Goal: Complete application form

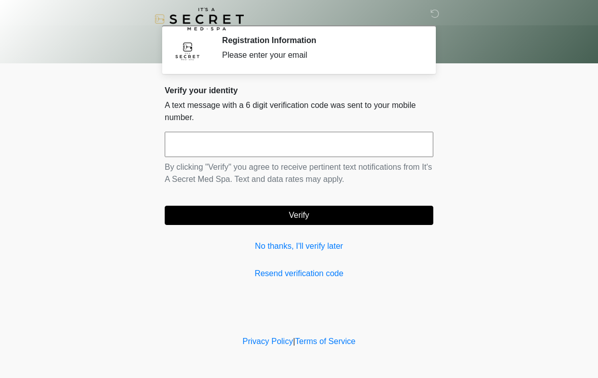
click at [314, 141] on input "text" at bounding box center [299, 144] width 268 height 25
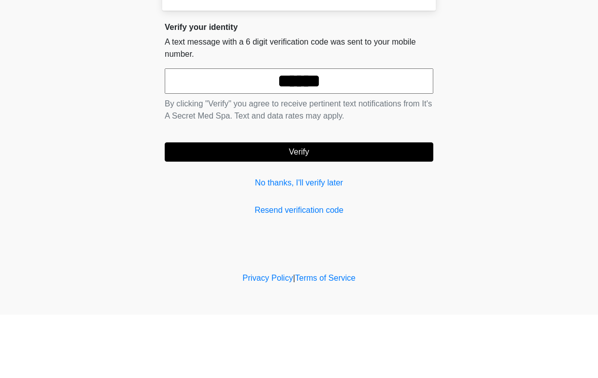
type input "******"
click at [326, 206] on button "Verify" at bounding box center [299, 215] width 268 height 19
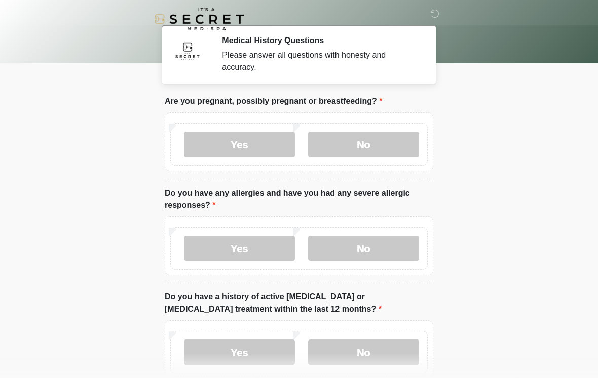
click at [372, 142] on label "No" at bounding box center [363, 144] width 111 height 25
click at [381, 259] on label "No" at bounding box center [363, 247] width 111 height 25
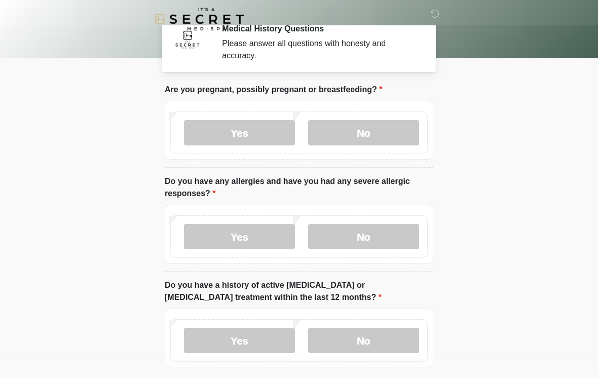
scroll to position [24, 0]
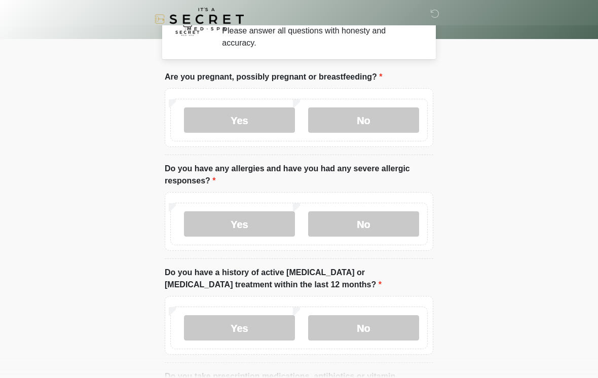
click at [379, 330] on label "No" at bounding box center [363, 327] width 111 height 25
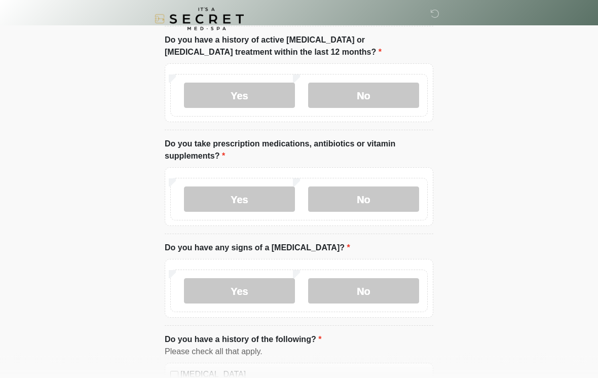
scroll to position [257, 0]
click at [379, 190] on label "No" at bounding box center [363, 198] width 111 height 25
click at [377, 293] on label "No" at bounding box center [363, 289] width 111 height 25
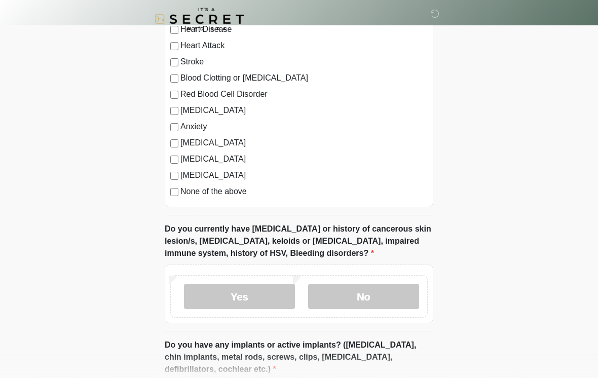
scroll to position [630, 0]
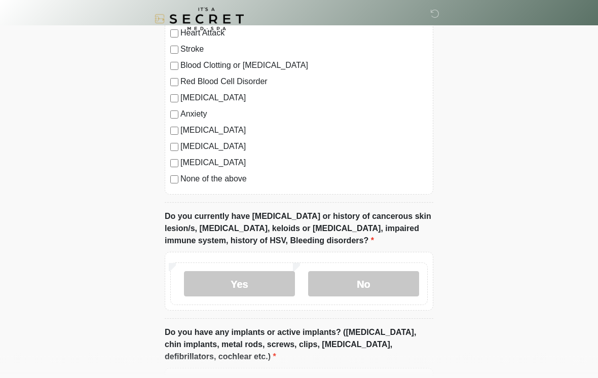
click at [381, 289] on label "No" at bounding box center [363, 283] width 111 height 25
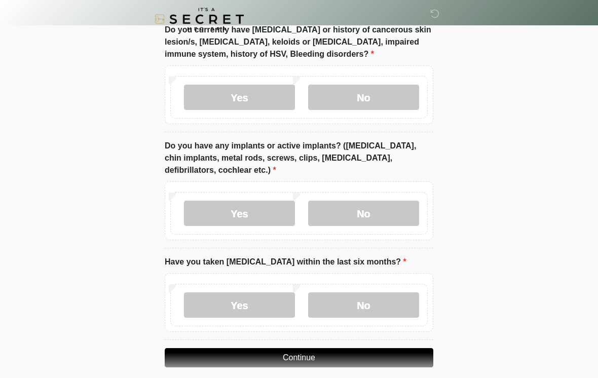
scroll to position [820, 0]
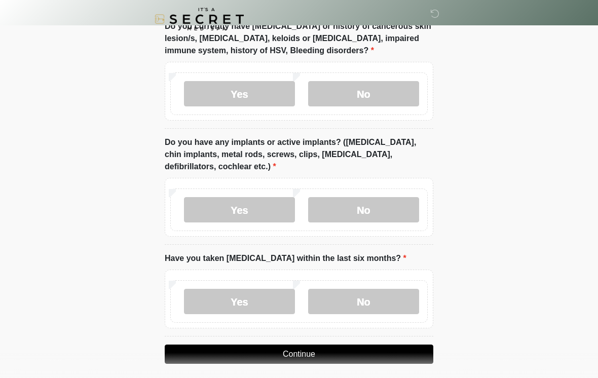
click at [375, 206] on label "No" at bounding box center [363, 209] width 111 height 25
click at [354, 304] on label "No" at bounding box center [363, 301] width 111 height 25
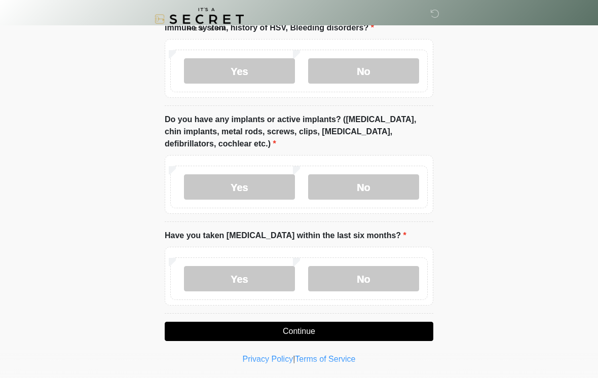
click at [333, 332] on button "Continue" at bounding box center [299, 331] width 268 height 19
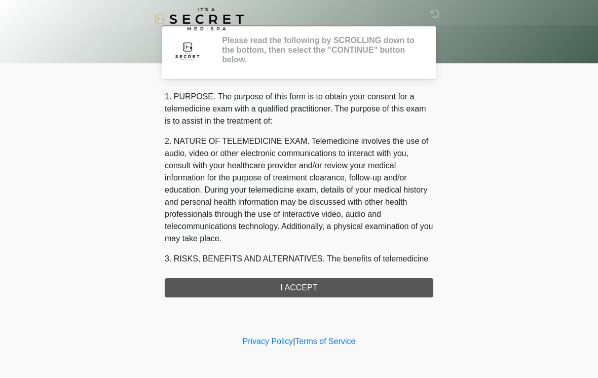
scroll to position [0, 0]
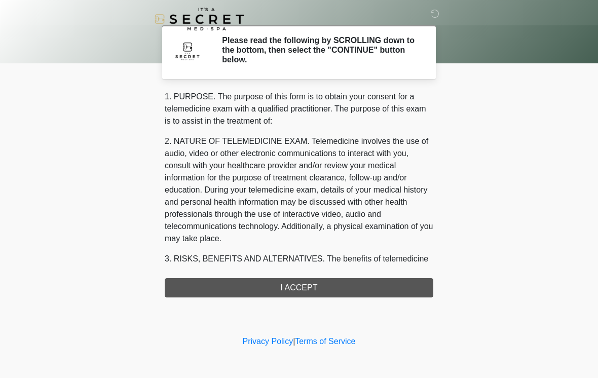
click at [370, 287] on div "1. PURPOSE. The purpose of this form is to obtain your consent for a telemedici…" at bounding box center [299, 194] width 268 height 207
click at [299, 292] on div "1. PURPOSE. The purpose of this form is to obtain your consent for a telemedici…" at bounding box center [299, 194] width 268 height 207
click at [316, 289] on div "1. PURPOSE. The purpose of this form is to obtain your consent for a telemedici…" at bounding box center [299, 194] width 268 height 207
click at [316, 286] on div "1. PURPOSE. The purpose of this form is to obtain your consent for a telemedici…" at bounding box center [299, 194] width 268 height 207
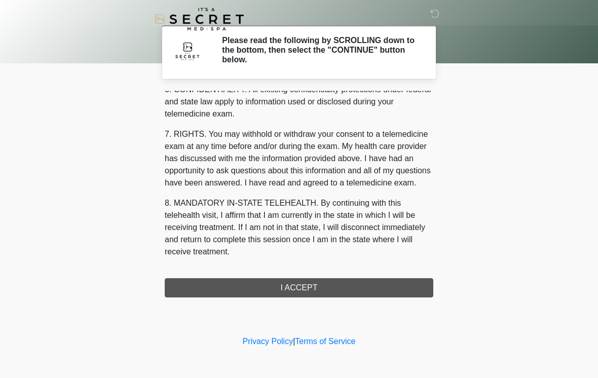
scroll to position [412, 0]
click at [330, 287] on button "I ACCEPT" at bounding box center [299, 287] width 268 height 19
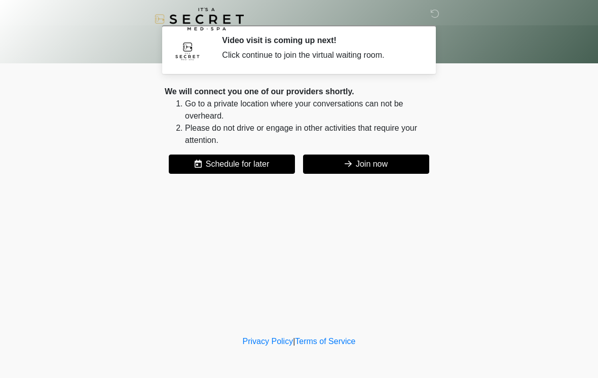
click at [384, 164] on button "Join now" at bounding box center [366, 163] width 126 height 19
